Goal: Task Accomplishment & Management: Manage account settings

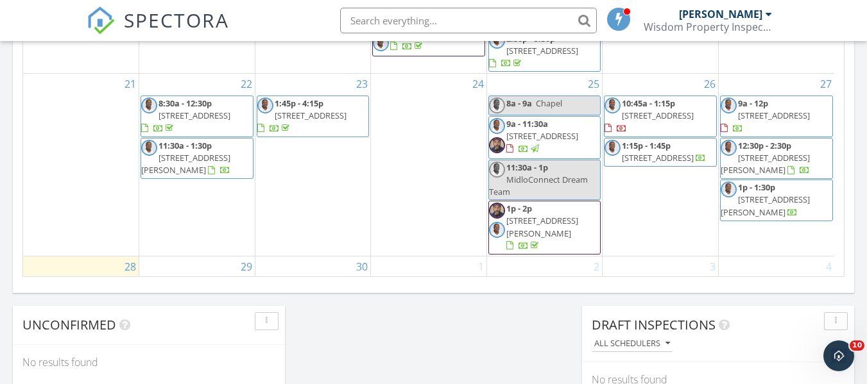
scroll to position [1002, 0]
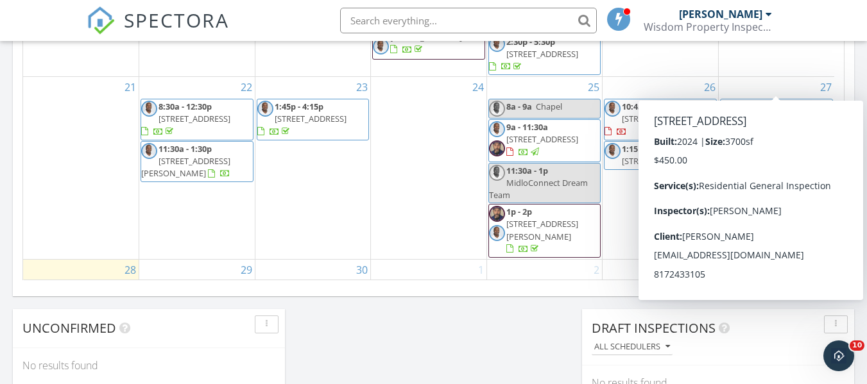
click at [787, 113] on span "5222 Stone Ln , Midlothian 76065" at bounding box center [774, 119] width 72 height 12
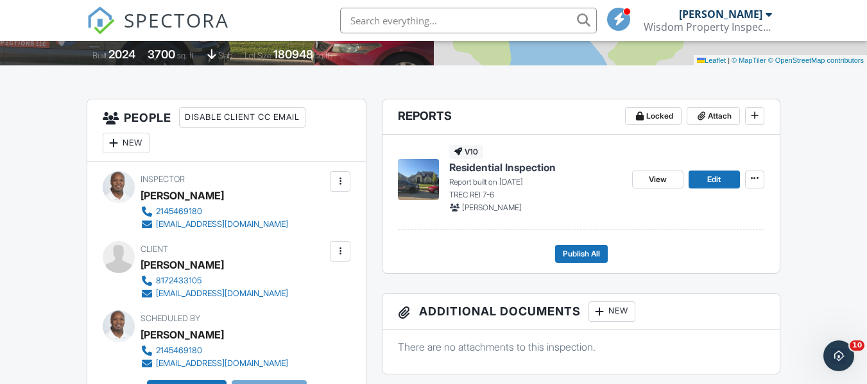
scroll to position [321, 0]
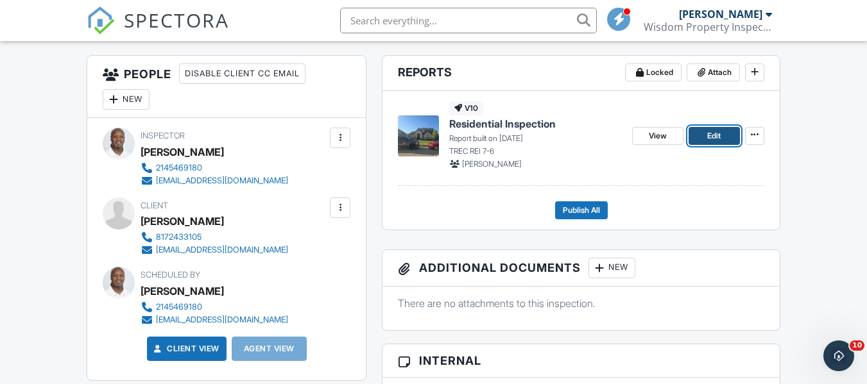
click at [723, 128] on link "Edit" at bounding box center [714, 136] width 51 height 18
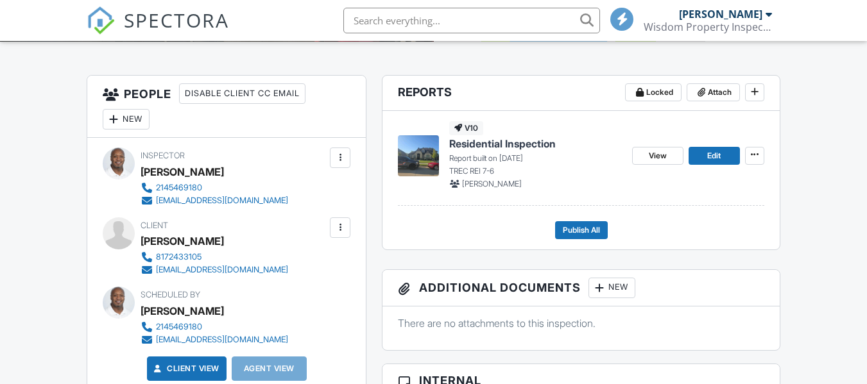
scroll to position [313, 0]
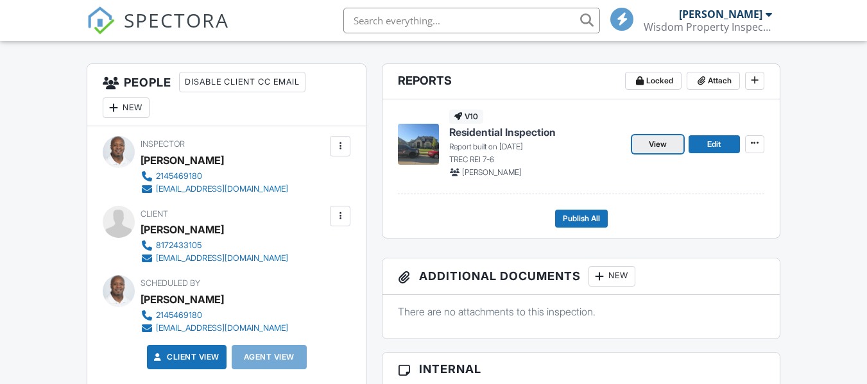
click at [649, 146] on span "View" at bounding box center [658, 144] width 18 height 13
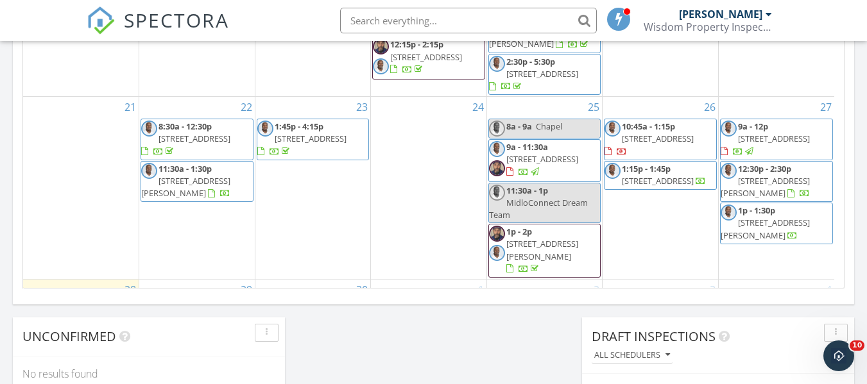
scroll to position [216, 0]
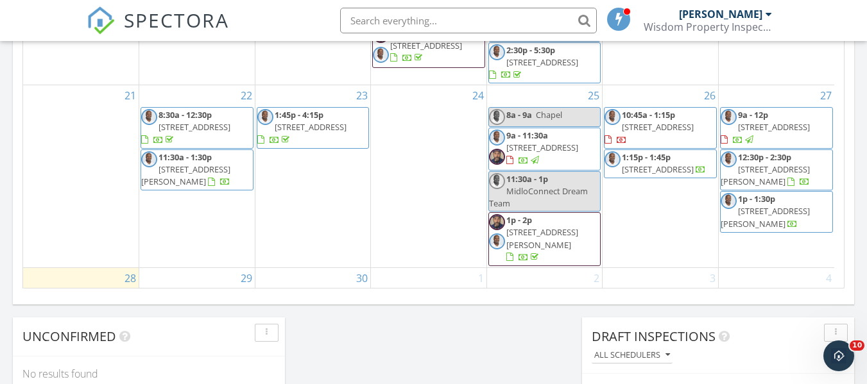
click at [787, 164] on span "3517 Jane Ln, Haltom City 76117" at bounding box center [765, 176] width 89 height 24
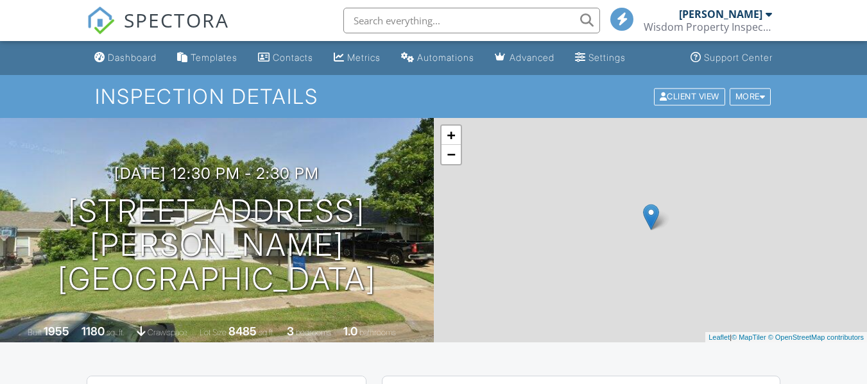
scroll to position [308, 0]
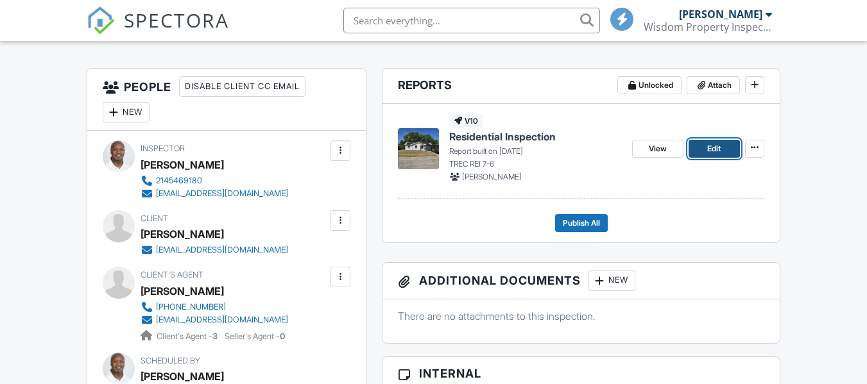
click at [716, 149] on span "Edit" at bounding box center [713, 148] width 13 height 13
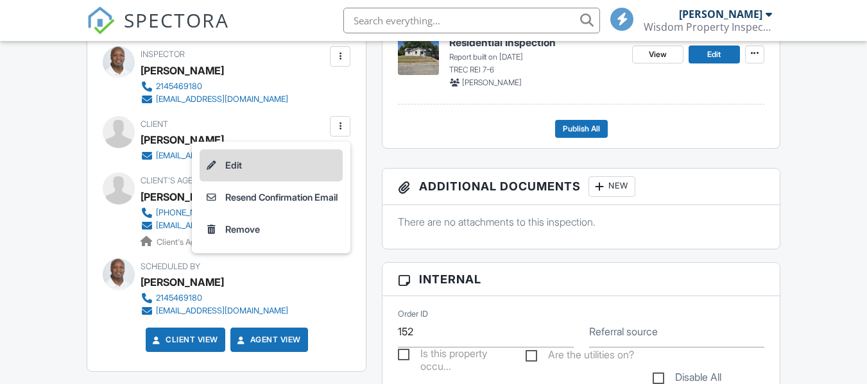
click at [243, 165] on li "Edit" at bounding box center [271, 166] width 143 height 32
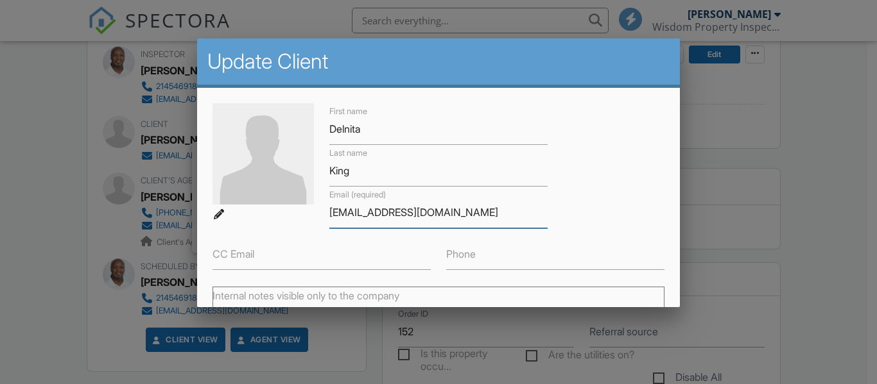
click at [451, 218] on input "delnita2018@gmail.com" at bounding box center [438, 212] width 218 height 31
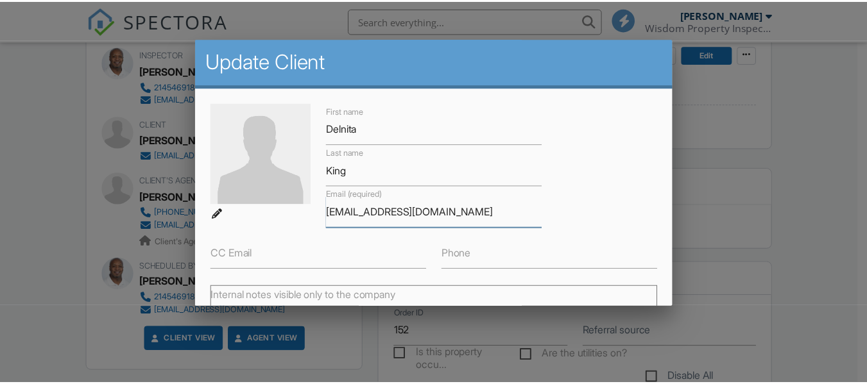
scroll to position [193, 0]
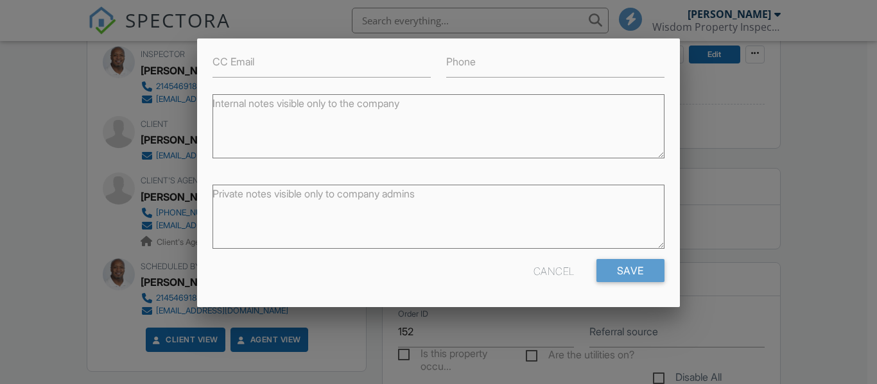
click at [537, 275] on div "Cancel" at bounding box center [553, 270] width 41 height 23
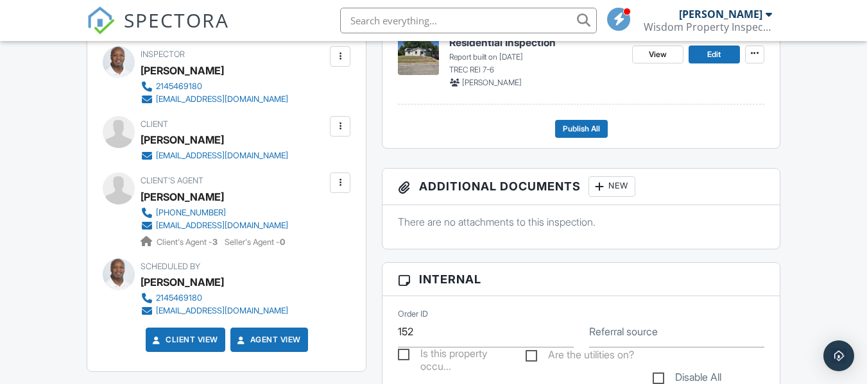
click at [340, 185] on div at bounding box center [340, 182] width 13 height 13
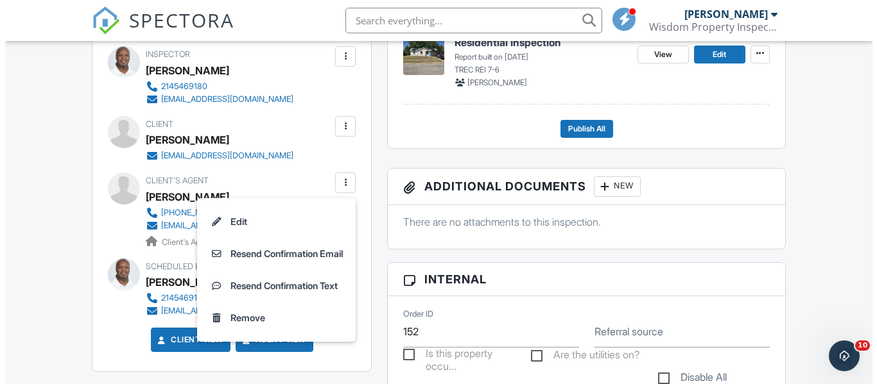
scroll to position [0, 0]
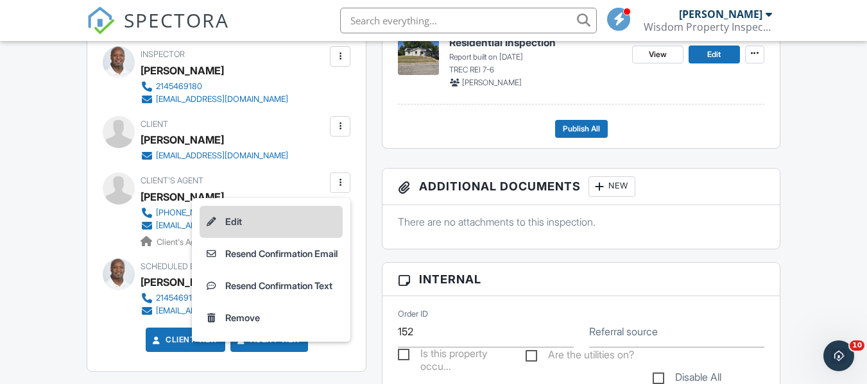
click at [275, 216] on li "Edit" at bounding box center [271, 222] width 143 height 32
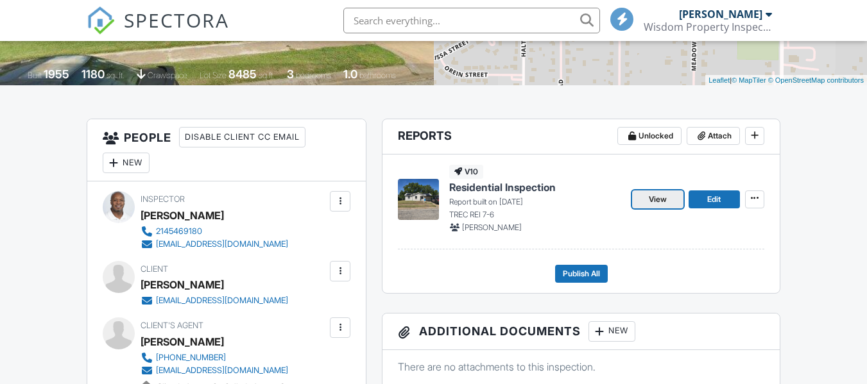
click at [649, 201] on span "View" at bounding box center [658, 199] width 18 height 13
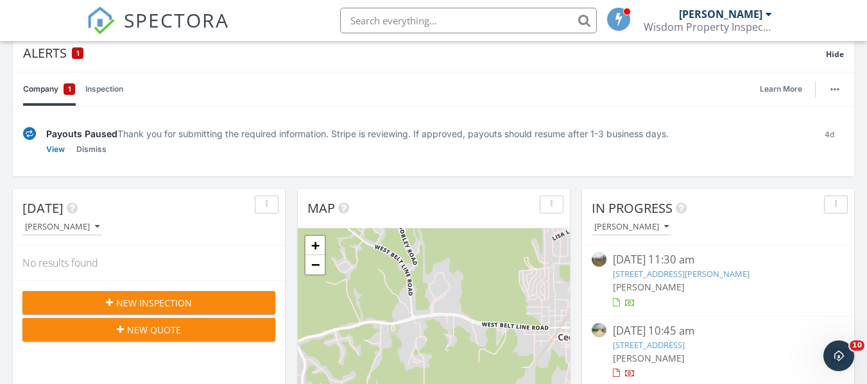
scroll to position [88, 0]
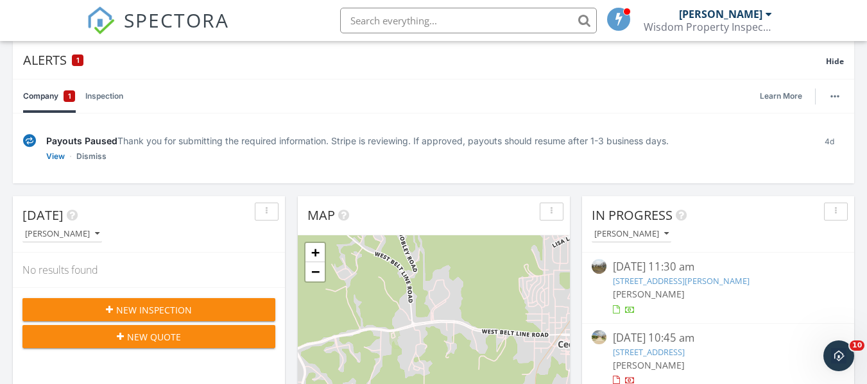
click at [515, 23] on input "text" at bounding box center [468, 21] width 257 height 26
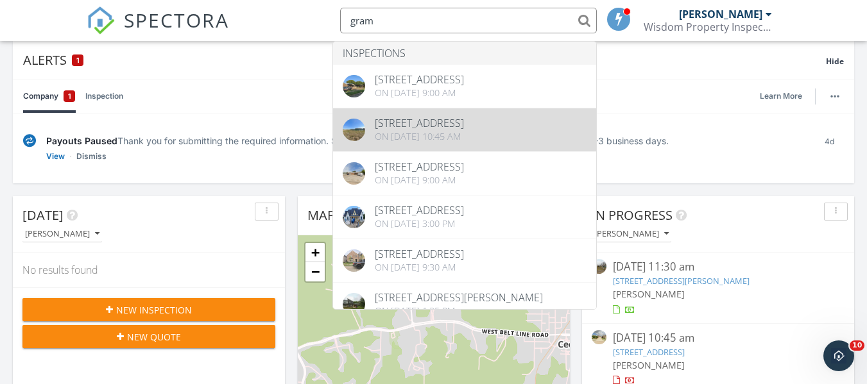
type input "gram"
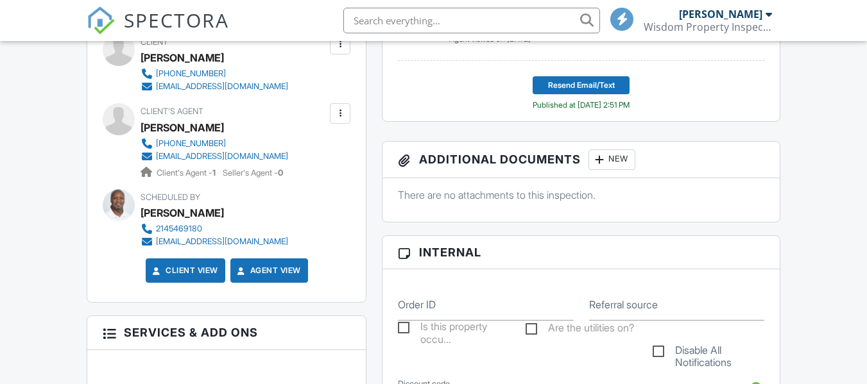
scroll to position [173, 0]
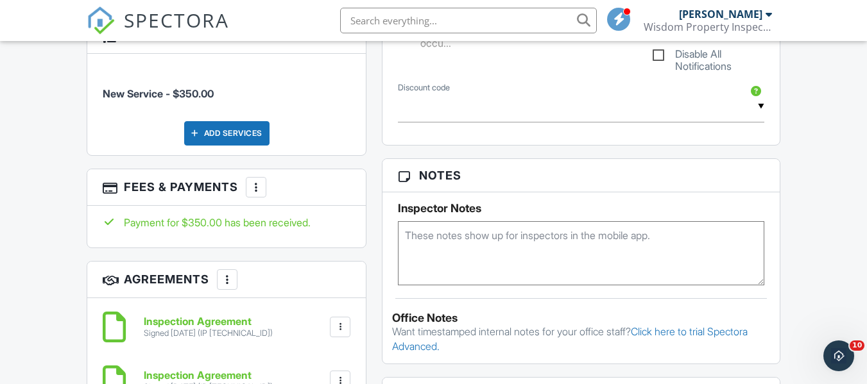
scroll to position [0, 0]
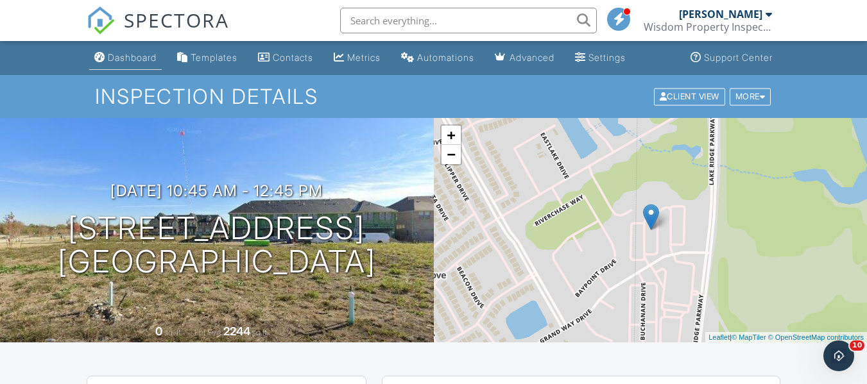
click at [139, 58] on div "Dashboard" at bounding box center [132, 57] width 49 height 11
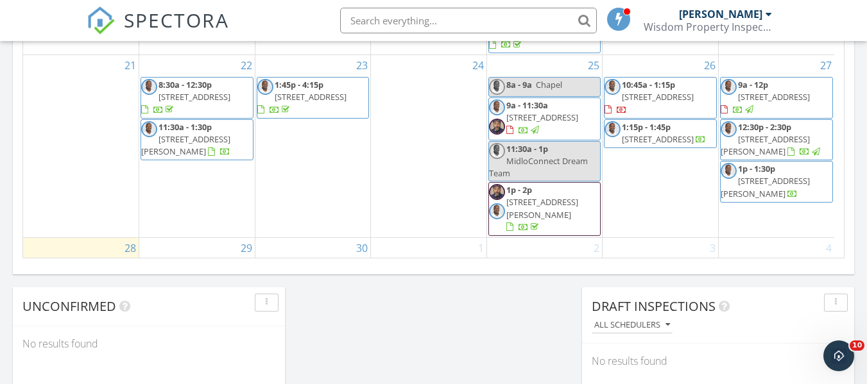
scroll to position [1020, 0]
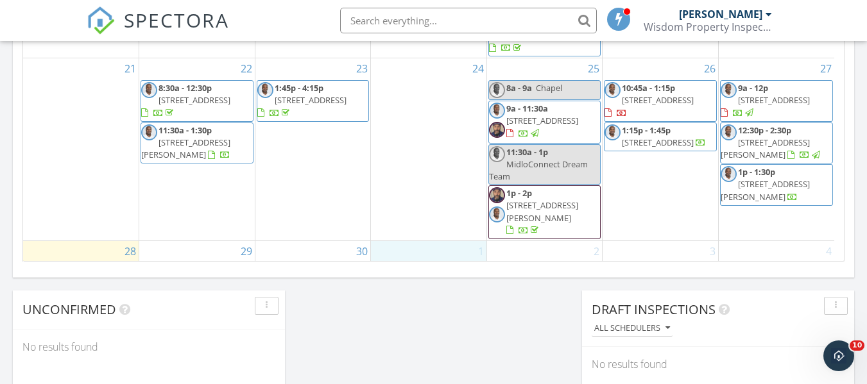
click at [415, 241] on div "1 8:45a - 10:45a 4325 Grovewood Pl, Crandall 75114" at bounding box center [429, 273] width 116 height 65
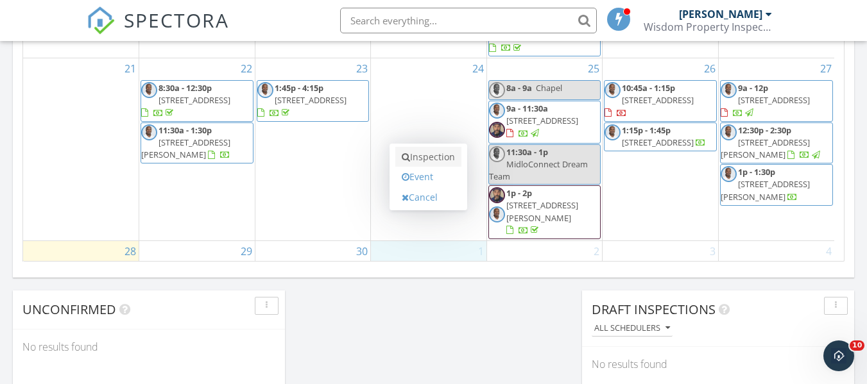
click at [435, 156] on link "Inspection" at bounding box center [428, 157] width 66 height 21
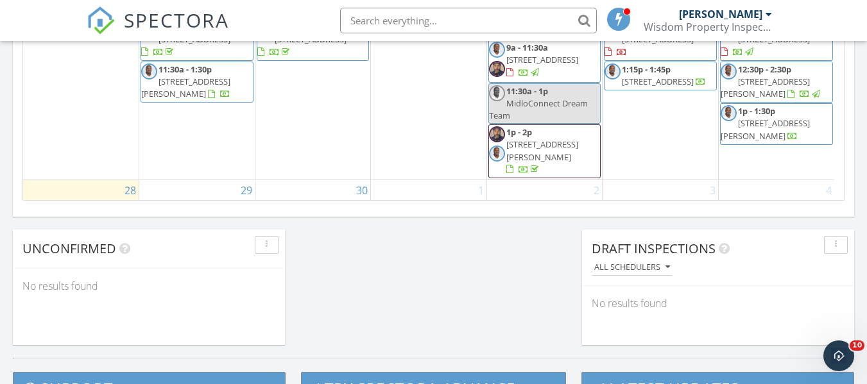
scroll to position [1071, 0]
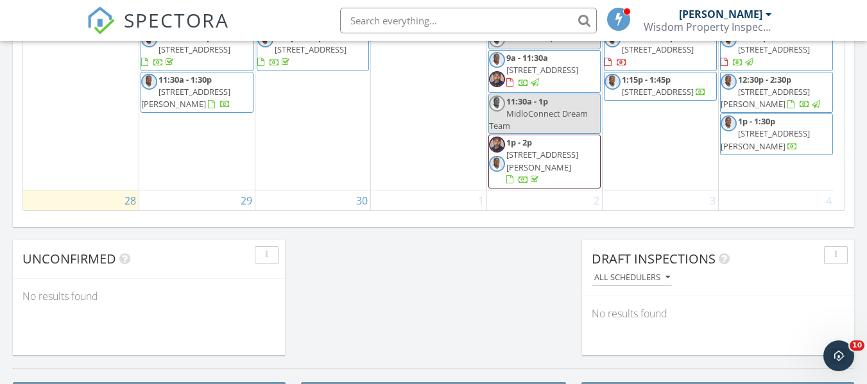
click at [287, 191] on div "30" at bounding box center [313, 223] width 116 height 65
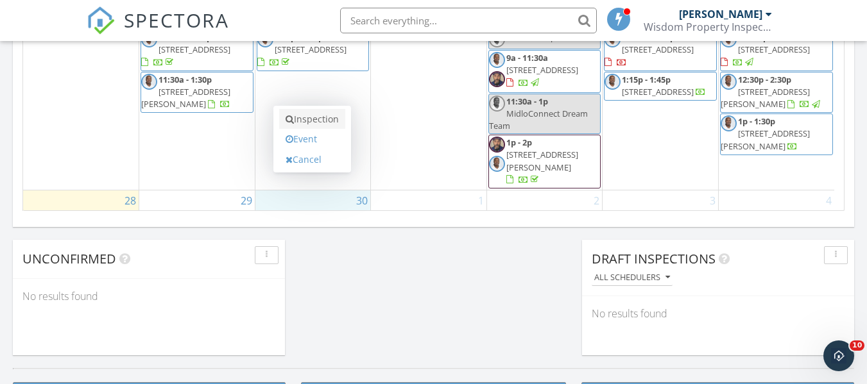
click at [314, 123] on link "Inspection" at bounding box center [312, 119] width 66 height 21
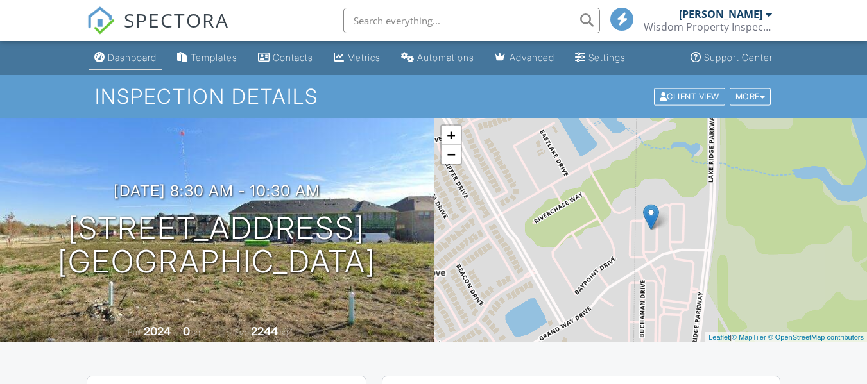
click at [138, 59] on div "Dashboard" at bounding box center [132, 57] width 49 height 11
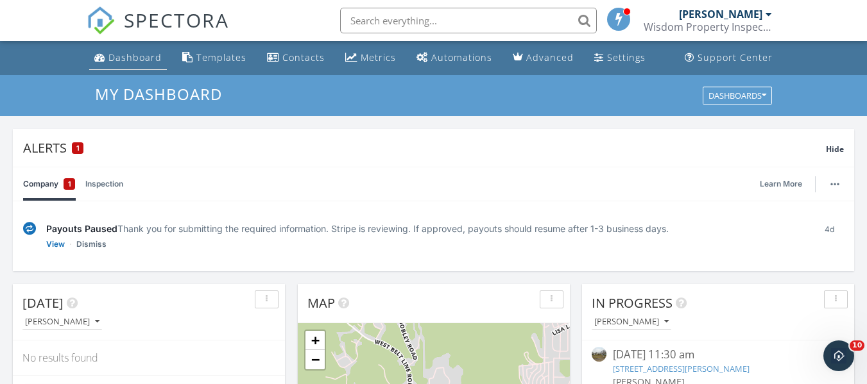
click at [130, 63] on div "Dashboard" at bounding box center [134, 57] width 53 height 12
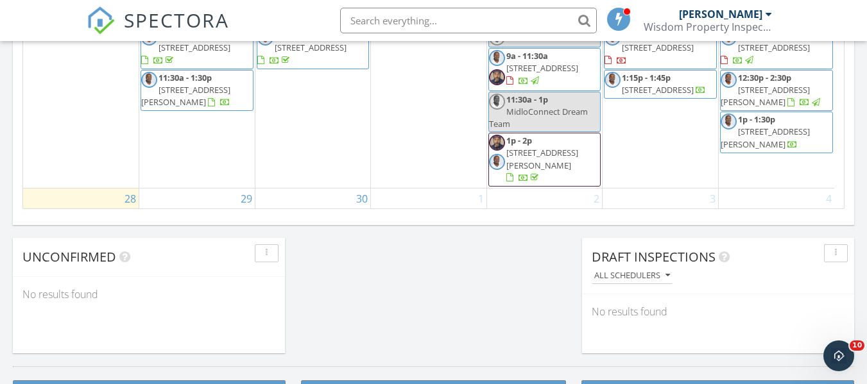
scroll to position [1046, 0]
